Goal: Information Seeking & Learning: Learn about a topic

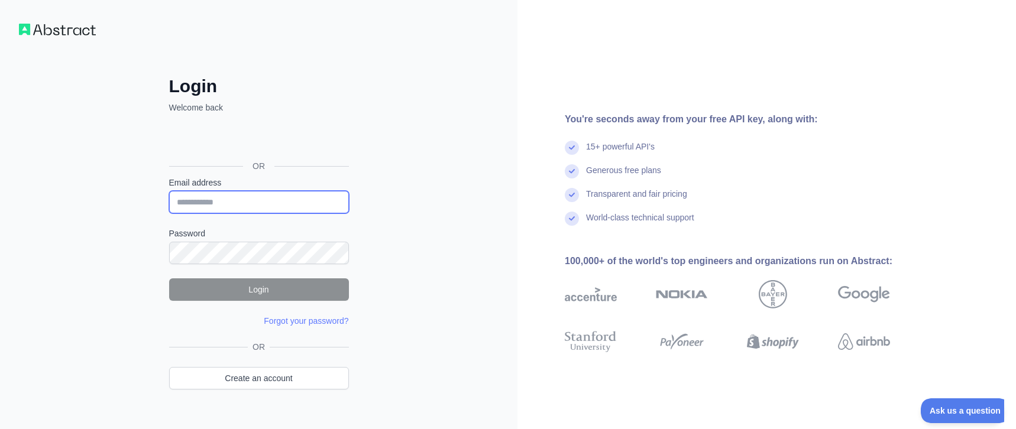
click at [239, 201] on input "Email address" at bounding box center [259, 202] width 180 height 22
type input "****"
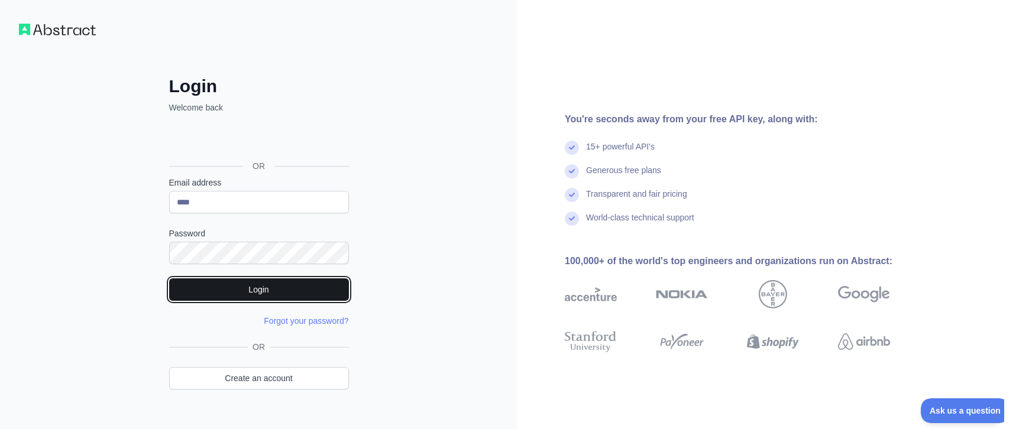
click at [252, 296] on button "Login" at bounding box center [259, 289] width 180 height 22
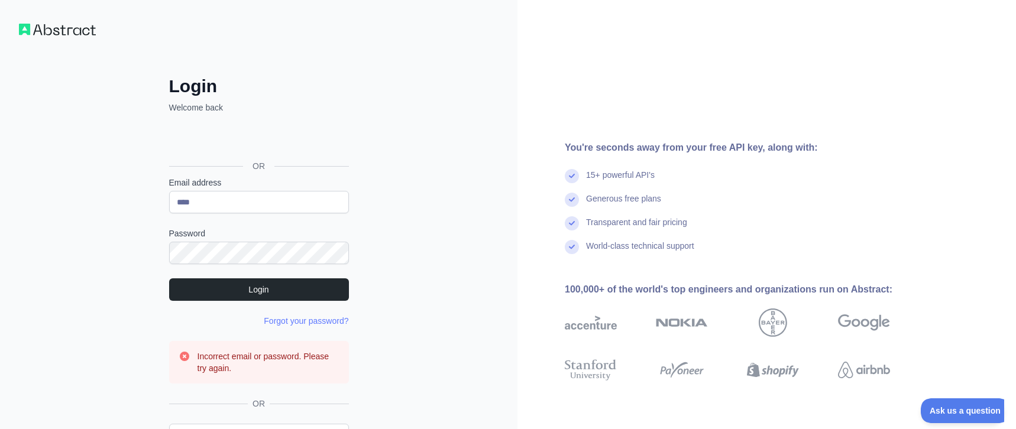
scroll to position [79, 0]
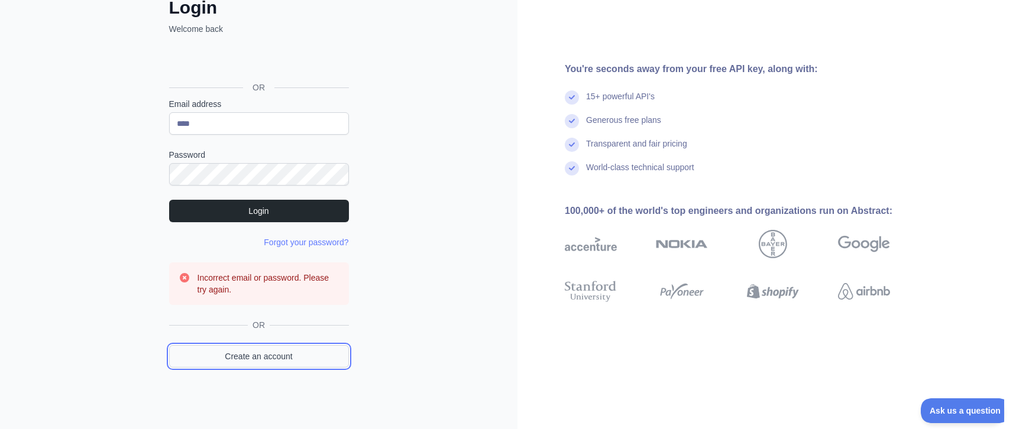
click at [264, 356] on link "Create an account" at bounding box center [259, 356] width 180 height 22
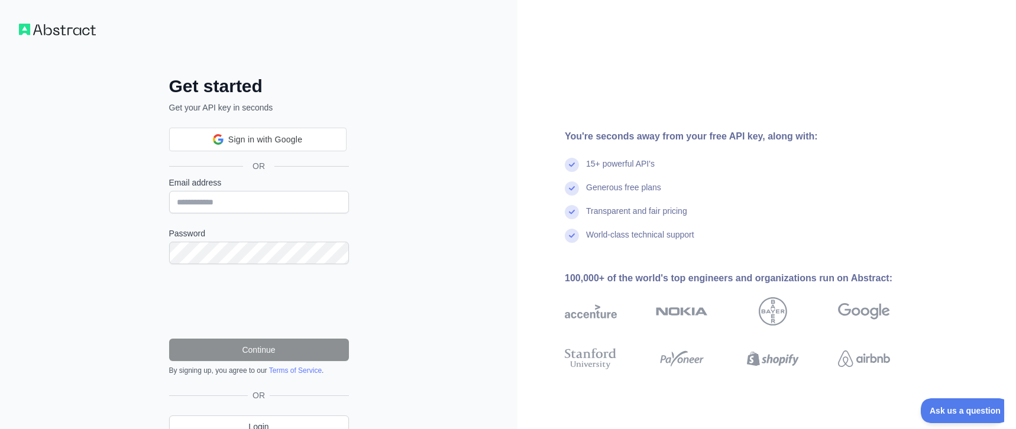
click at [135, 180] on div "Get started Get your API key in seconds Sign in with Google Sign in with Google…" at bounding box center [258, 242] width 517 height 485
click at [268, 138] on div "Sign in with Google. Opens in new tab" at bounding box center [257, 140] width 177 height 26
click at [134, 100] on div "Get started Get your API key in seconds OR Email address Password Continue By s…" at bounding box center [258, 242] width 517 height 485
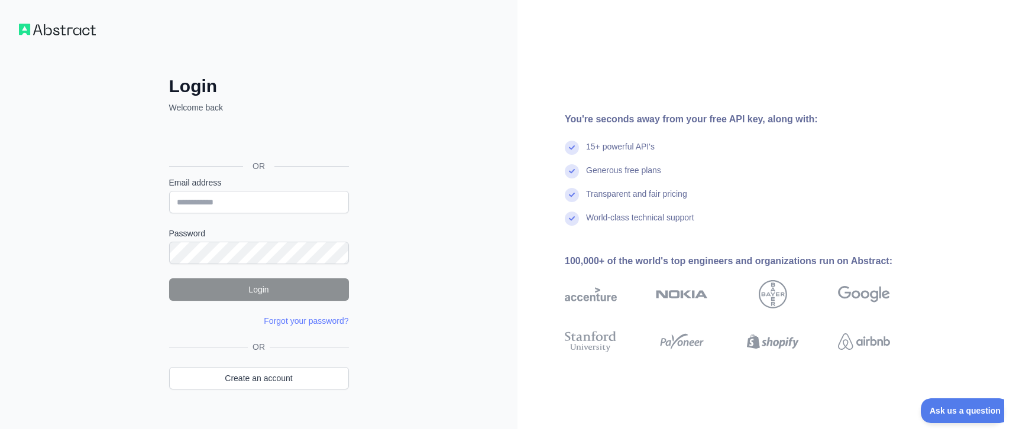
click at [243, 140] on div "Sign in with Google. Opens in new tab" at bounding box center [257, 140] width 177 height 26
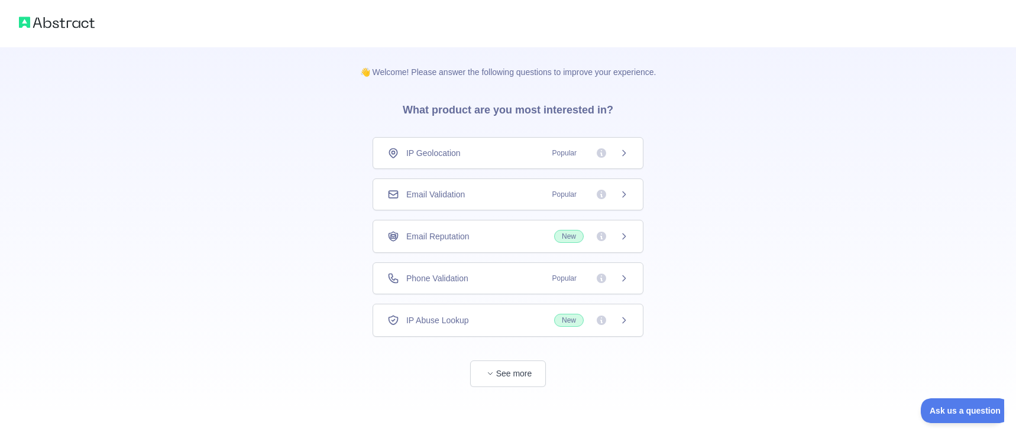
click at [579, 285] on div "Phone Validation Popular" at bounding box center [507, 278] width 271 height 32
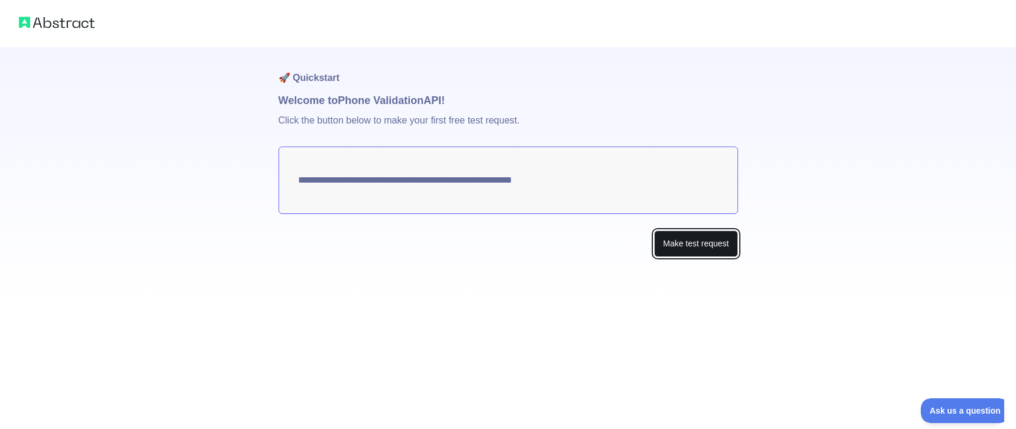
click at [678, 245] on button "Make test request" at bounding box center [695, 244] width 83 height 27
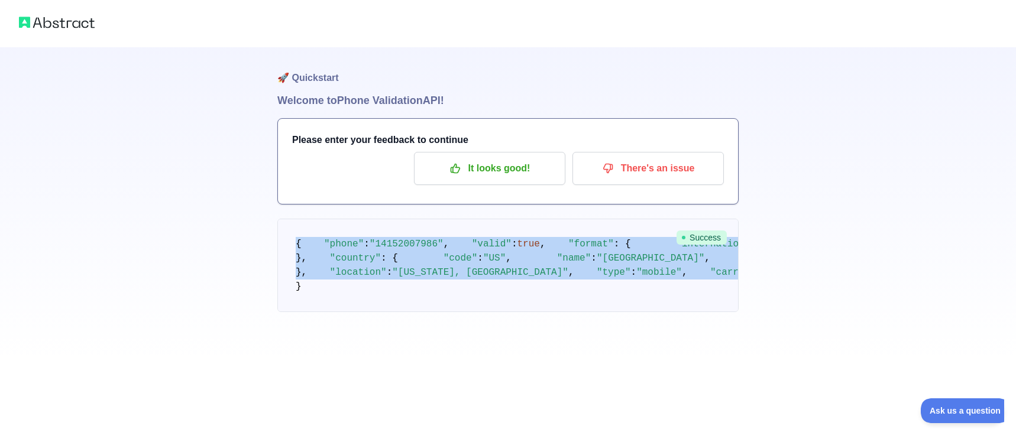
scroll to position [27, 0]
drag, startPoint x: 293, startPoint y: 240, endPoint x: 393, endPoint y: 393, distance: 182.0
click at [390, 312] on pre "{ "phone" : "[PHONE_NUMBER]" , "valid" : true , "format" : { "international" : …" at bounding box center [507, 265] width 461 height 93
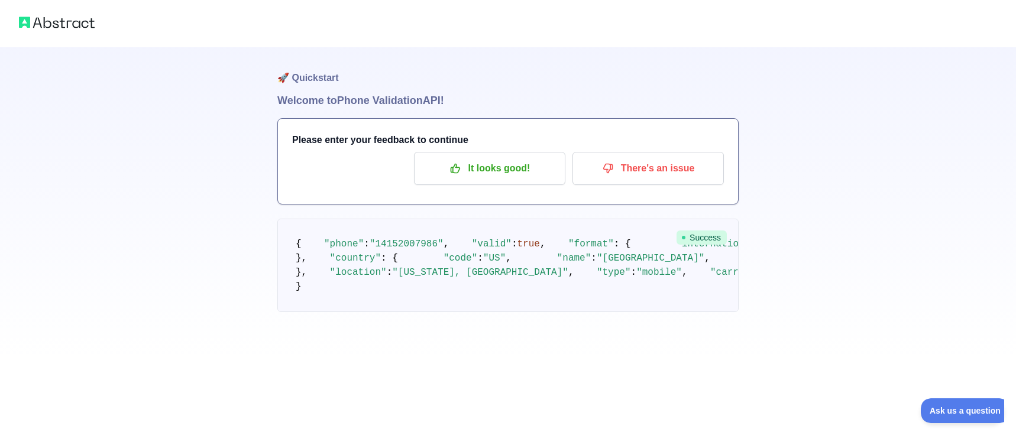
click at [525, 312] on pre "{ "phone" : "[PHONE_NUMBER]" , "valid" : true , "format" : { "international" : …" at bounding box center [507, 265] width 461 height 93
click at [508, 169] on p "It looks good!" at bounding box center [490, 168] width 134 height 20
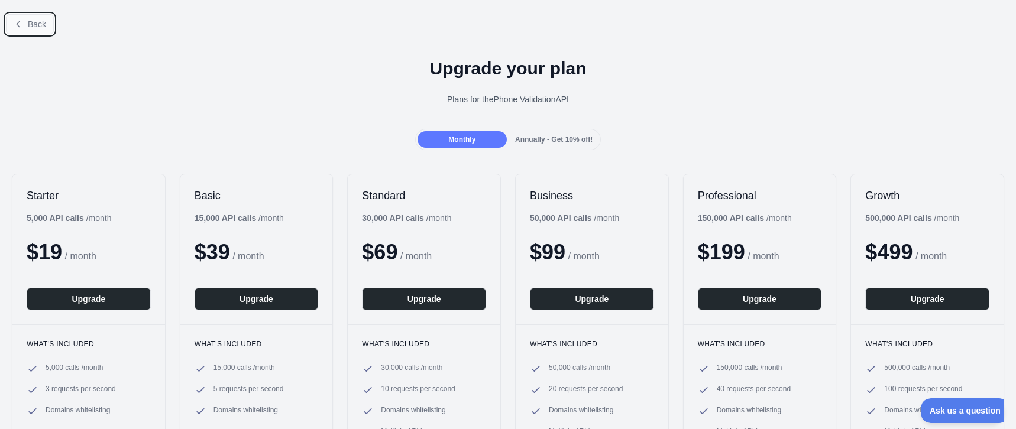
click at [28, 23] on span "Back" at bounding box center [37, 24] width 18 height 9
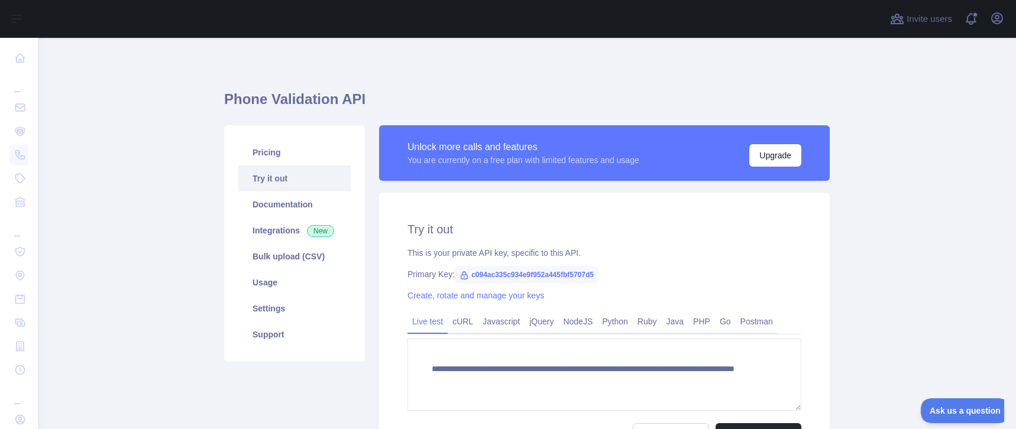
scroll to position [130, 0]
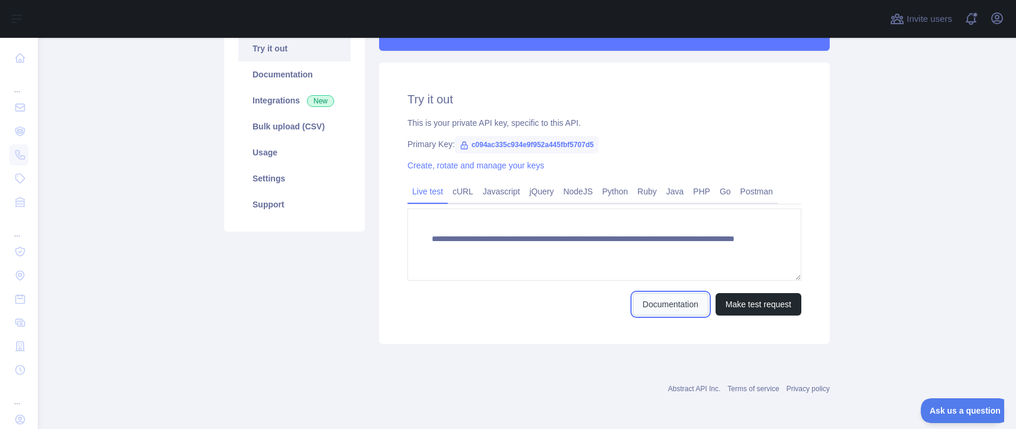
click at [683, 306] on link "Documentation" at bounding box center [671, 304] width 76 height 22
